Goal: Complete application form

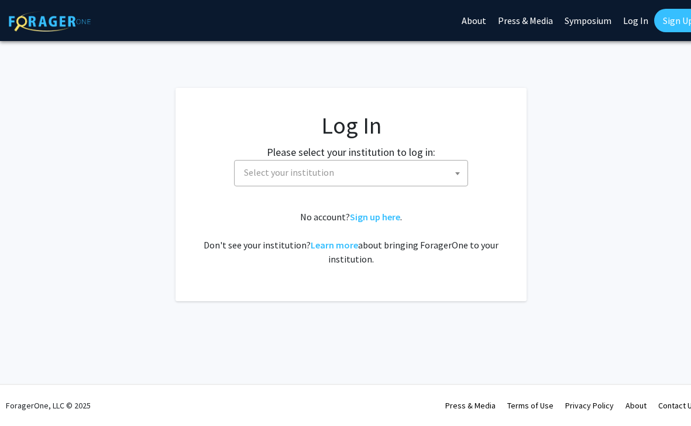
click at [349, 168] on span "Select your institution" at bounding box center [353, 172] width 228 height 24
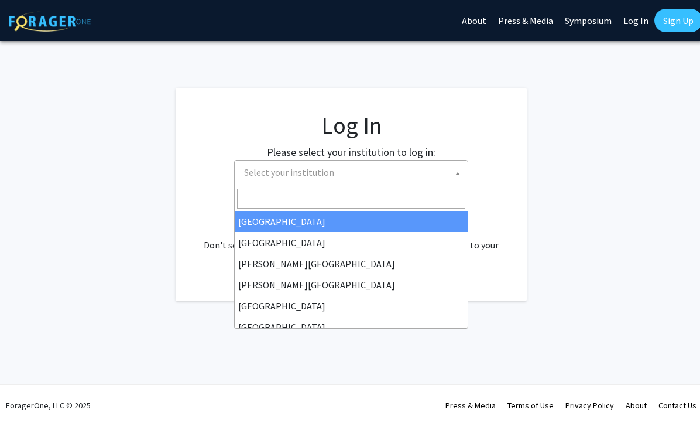
select select "34"
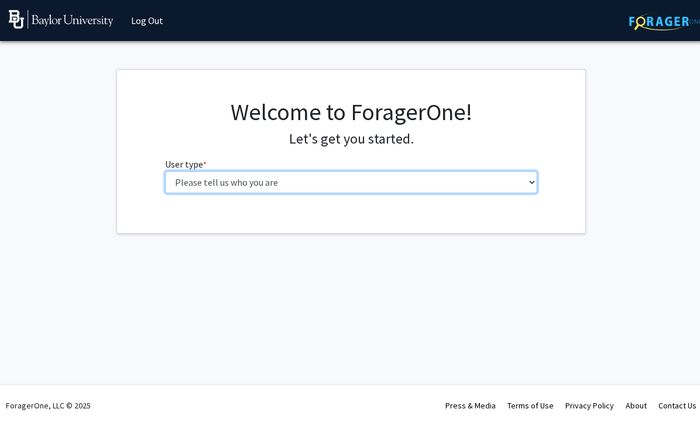
click at [294, 176] on select "Please tell us who you are Undergraduate Student Master's Student Doctoral Cand…" at bounding box center [351, 182] width 373 height 22
select select "1: undergrad"
click at [165, 171] on select "Please tell us who you are Undergraduate Student Master's Student Doctoral Cand…" at bounding box center [351, 182] width 373 height 22
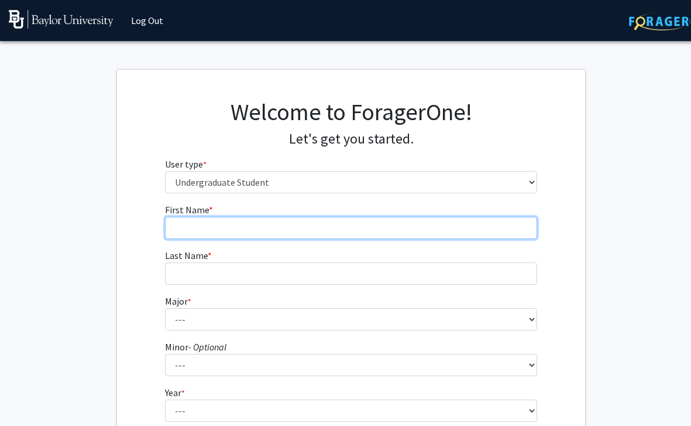
click at [237, 225] on input "First Name * required" at bounding box center [351, 228] width 373 height 22
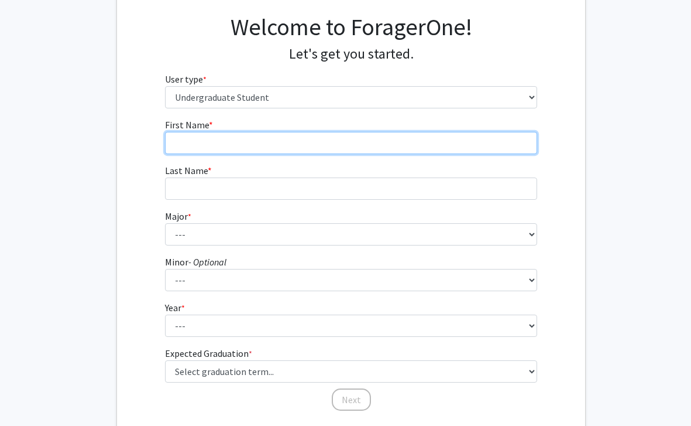
scroll to position [91, 0]
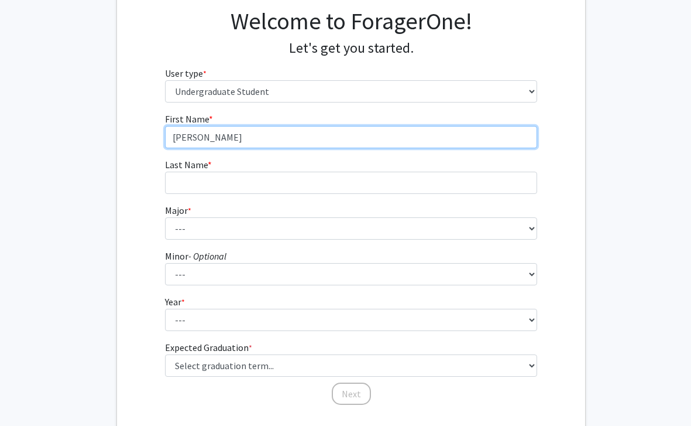
type input "[PERSON_NAME]"
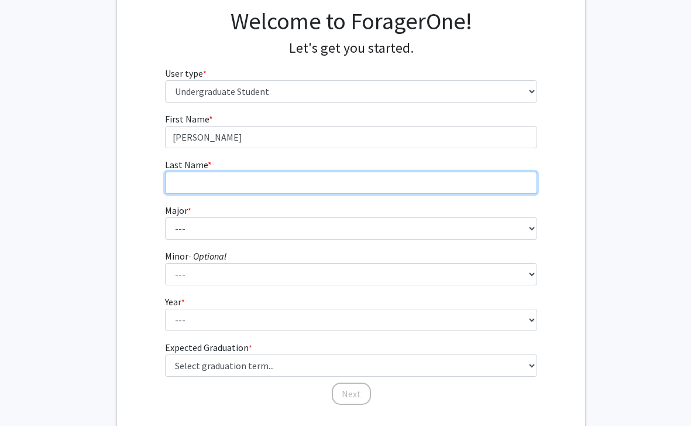
click at [208, 177] on input "Last Name * required" at bounding box center [351, 183] width 373 height 22
type input "[PERSON_NAME]"
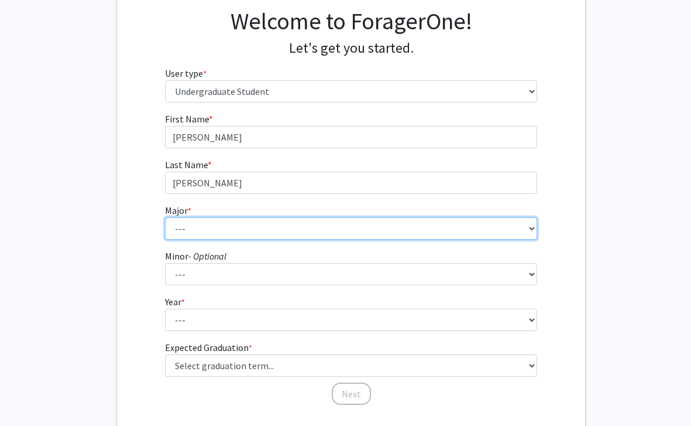
click at [189, 225] on select "--- Accounting American Studies Anthropology Apparel Design & Product Developme…" at bounding box center [351, 228] width 373 height 22
select select "104: 2769"
click at [165, 217] on select "--- Accounting American Studies Anthropology Apparel Design & Product Developme…" at bounding box center [351, 228] width 373 height 22
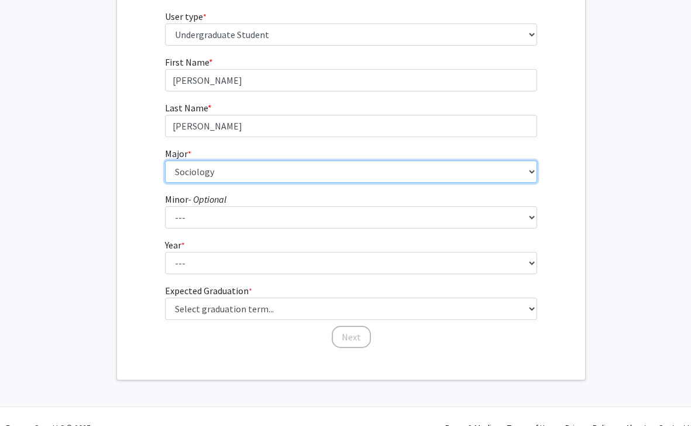
scroll to position [170, 0]
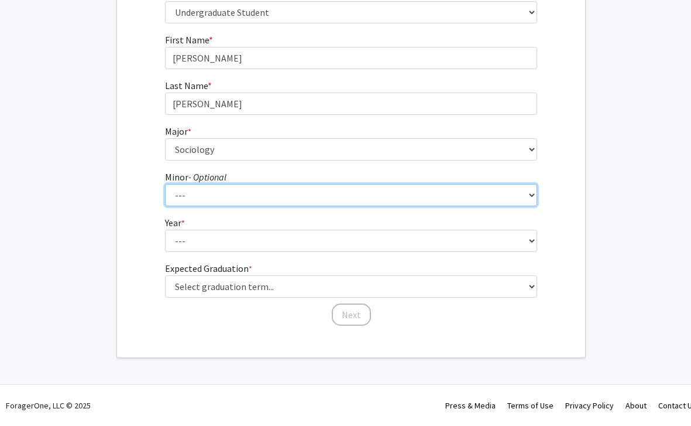
click at [201, 191] on select "--- Advertising American Sign Language American Studies Anthropology Apparel Me…" at bounding box center [351, 195] width 373 height 22
click at [165, 184] on select "--- Advertising American Sign Language American Studies Anthropology Apparel Me…" at bounding box center [351, 195] width 373 height 22
click at [494, 197] on select "--- Advertising American Sign Language American Studies Anthropology Apparel Me…" at bounding box center [351, 195] width 373 height 22
click at [282, 198] on select "--- Advertising American Sign Language American Studies Anthropology Apparel Me…" at bounding box center [351, 195] width 373 height 22
click at [165, 184] on select "--- Advertising American Sign Language American Studies Anthropology Apparel Me…" at bounding box center [351, 195] width 373 height 22
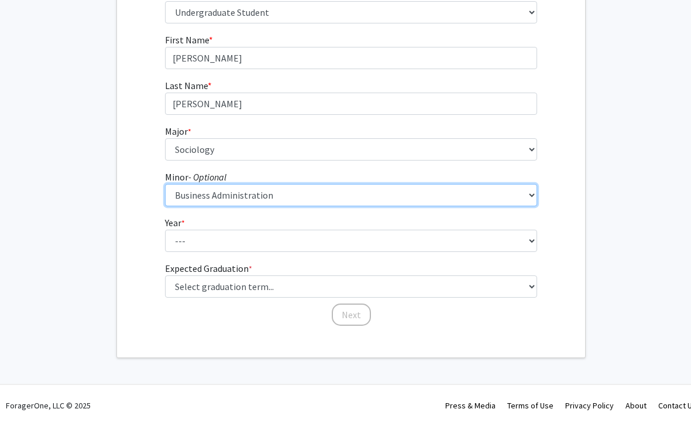
click at [253, 197] on select "--- Advertising American Sign Language American Studies Anthropology Apparel Me…" at bounding box center [351, 195] width 373 height 22
select select "60: 2123"
click at [165, 184] on select "--- Advertising American Sign Language American Studies Anthropology Apparel Me…" at bounding box center [351, 195] width 373 height 22
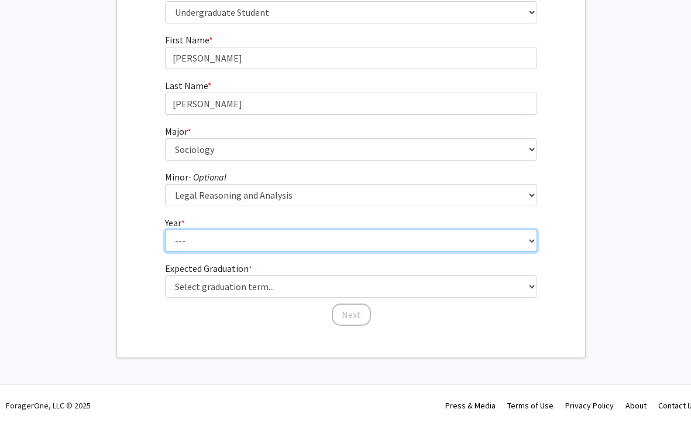
click at [208, 248] on select "--- First-year Sophomore Junior Senior Postbaccalaureate Certificate" at bounding box center [351, 240] width 373 height 22
select select "3: junior"
click at [165, 229] on select "--- First-year Sophomore Junior Senior Postbaccalaureate Certificate" at bounding box center [351, 240] width 373 height 22
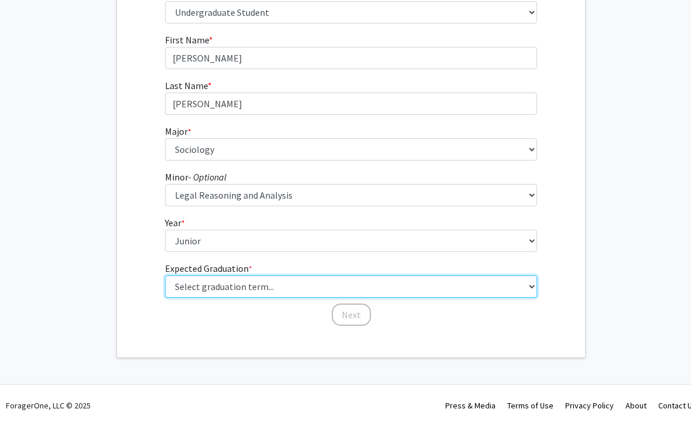
click at [246, 291] on select "Select graduation term... Spring 2025 Summer 2025 Fall 2025 Winter 2025 Spring …" at bounding box center [351, 286] width 373 height 22
click at [165, 275] on select "Select graduation term... Spring 2025 Summer 2025 Fall 2025 Winter 2025 Spring …" at bounding box center [351, 286] width 373 height 22
click at [263, 279] on select "Select graduation term... Spring 2025 Summer 2025 Fall 2025 Winter 2025 Spring …" at bounding box center [351, 286] width 373 height 22
select select "9: spring_2027"
click at [165, 275] on select "Select graduation term... Spring 2025 Summer 2025 Fall 2025 Winter 2025 Spring …" at bounding box center [351, 286] width 373 height 22
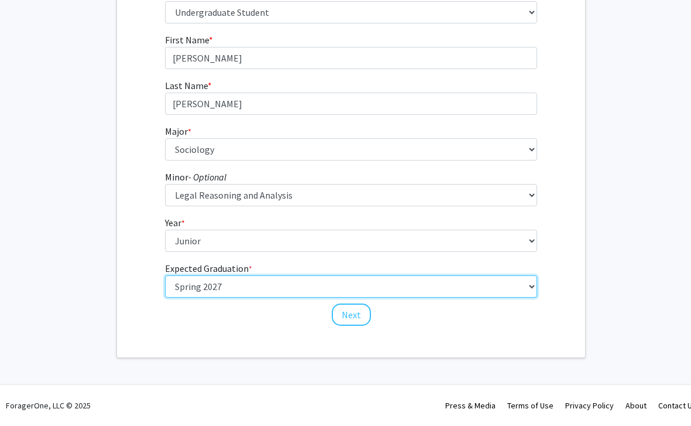
click at [286, 285] on select "Select graduation term... Spring 2025 Summer 2025 Fall 2025 Winter 2025 Spring …" at bounding box center [351, 286] width 373 height 22
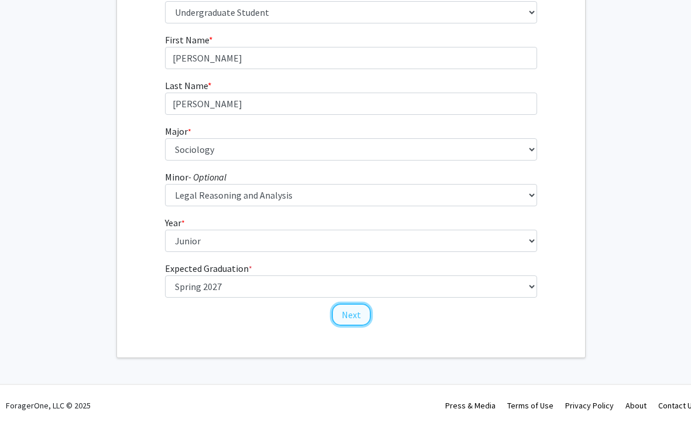
click at [352, 319] on button "Next" at bounding box center [351, 314] width 39 height 22
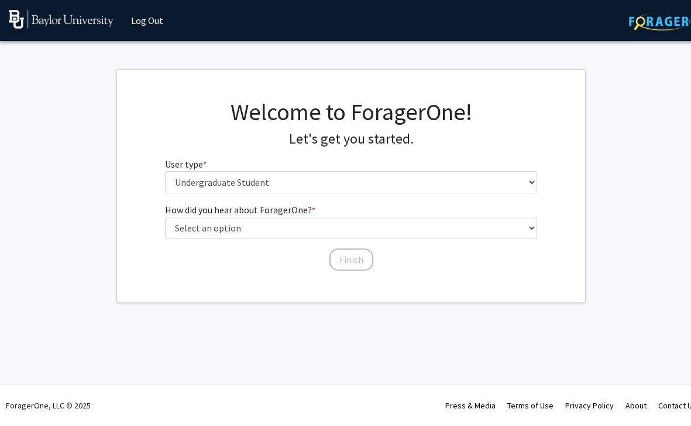
scroll to position [0, 0]
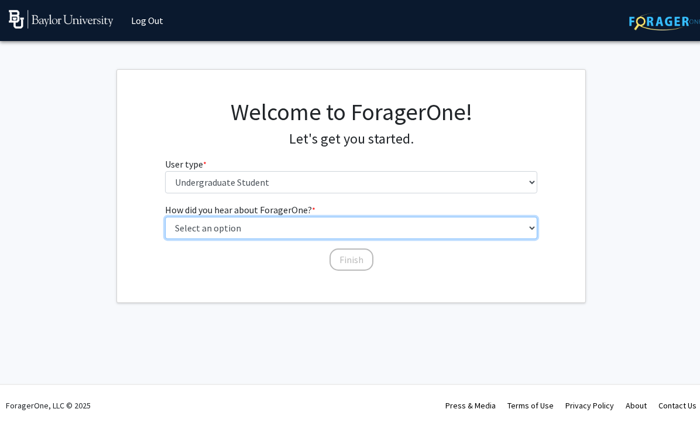
click at [217, 230] on select "Select an option Peer/student recommendation Faculty/staff recommendation Unive…" at bounding box center [351, 228] width 373 height 22
select select "4: university_email"
click at [165, 217] on select "Select an option Peer/student recommendation Faculty/staff recommendation Unive…" at bounding box center [351, 228] width 373 height 22
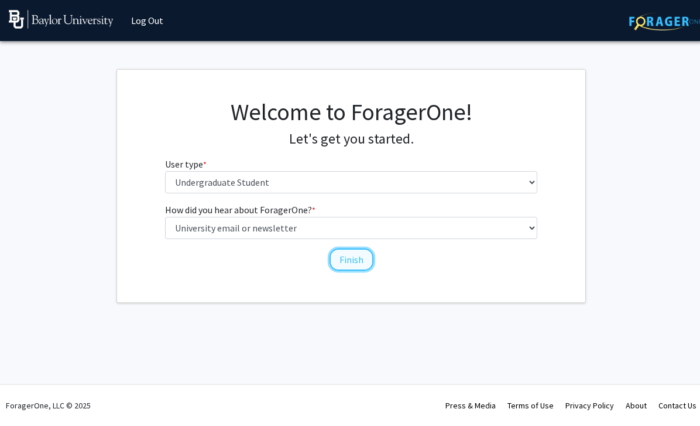
click at [354, 253] on button "Finish" at bounding box center [352, 259] width 44 height 22
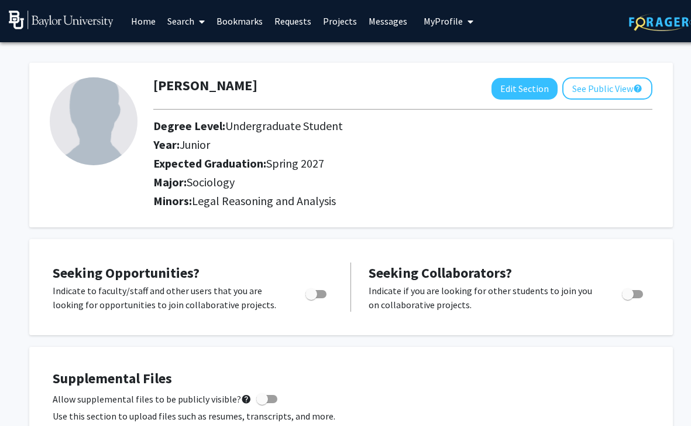
click at [176, 19] on link "Search" at bounding box center [186, 21] width 49 height 41
click at [197, 41] on span at bounding box center [199, 21] width 11 height 41
click at [184, 22] on link "Search" at bounding box center [186, 21] width 49 height 41
click at [198, 47] on span "Faculty/Staff" at bounding box center [205, 53] width 86 height 23
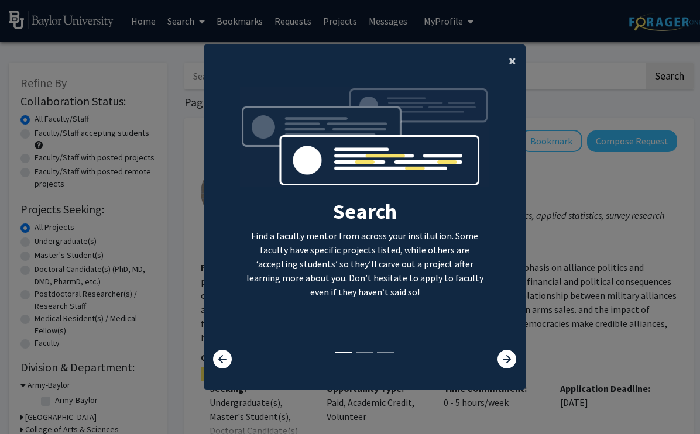
click at [504, 61] on button "×" at bounding box center [512, 60] width 26 height 33
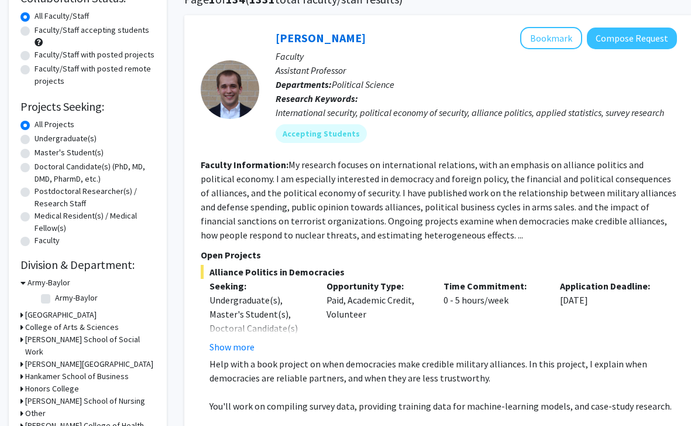
scroll to position [105, 0]
